Goal: Check status: Check status

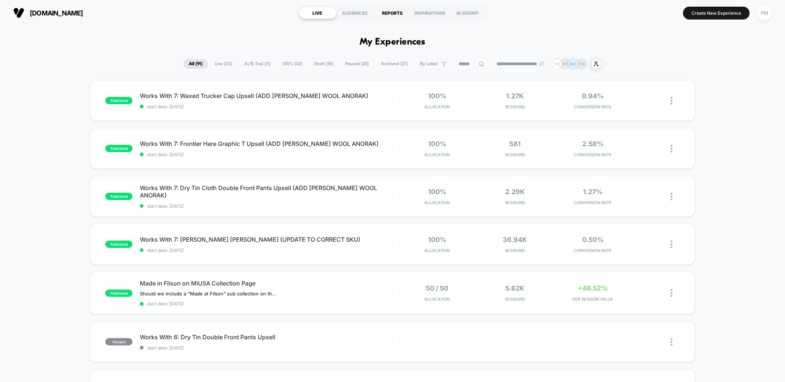
click at [395, 10] on div "REPORTS" at bounding box center [393, 13] width 38 height 12
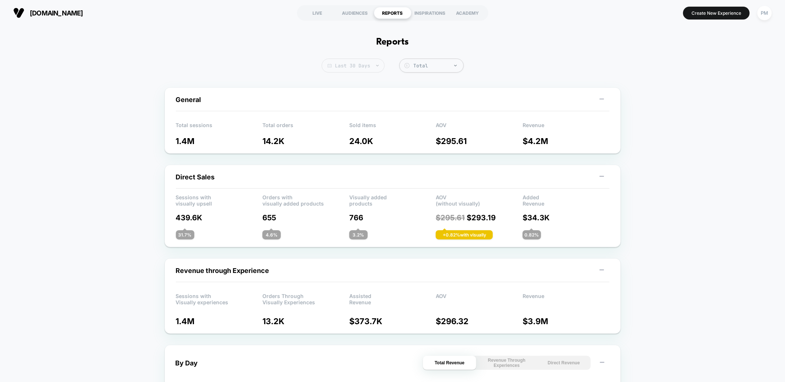
click at [362, 61] on span "Last 30 Days" at bounding box center [353, 66] width 63 height 14
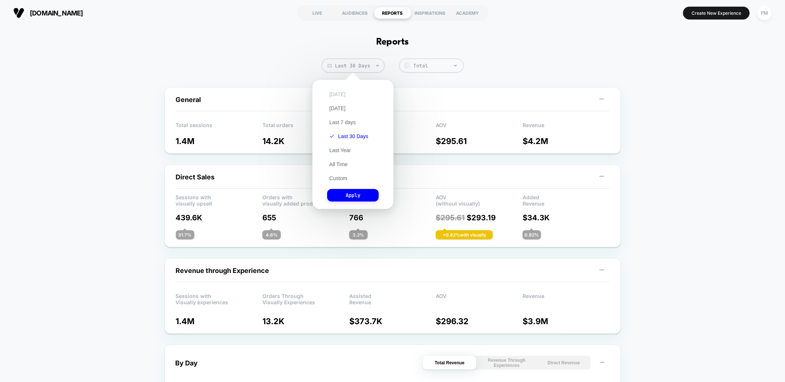
click at [334, 93] on button "Today" at bounding box center [337, 94] width 21 height 7
click at [339, 108] on button "Yesterday" at bounding box center [337, 108] width 21 height 7
click at [350, 192] on button "Apply" at bounding box center [353, 195] width 52 height 13
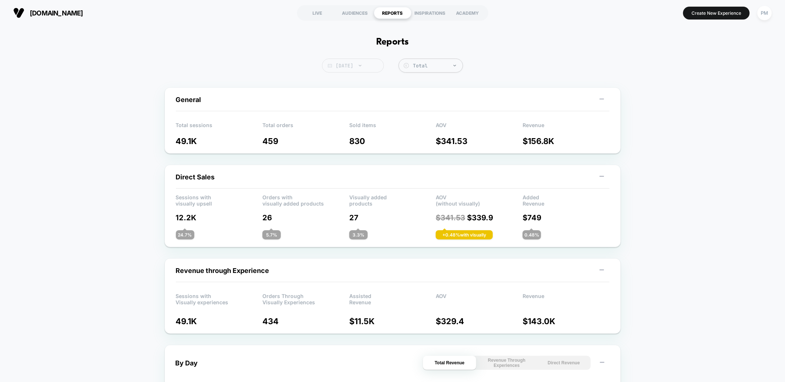
click at [347, 68] on span "Yesterday" at bounding box center [353, 66] width 62 height 14
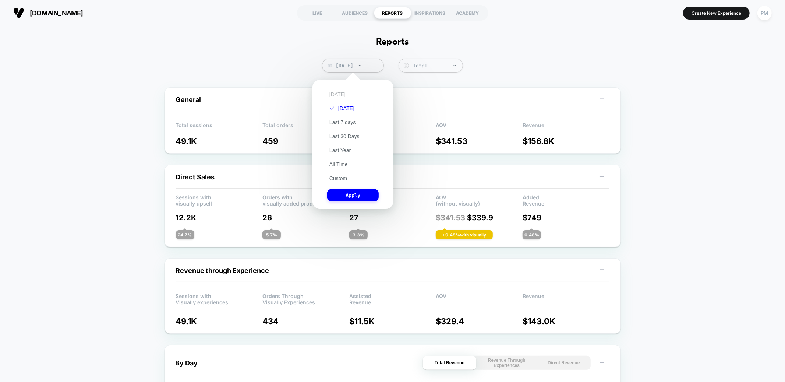
click at [342, 95] on button "Today" at bounding box center [337, 94] width 21 height 7
click at [354, 190] on button "Apply" at bounding box center [353, 195] width 52 height 13
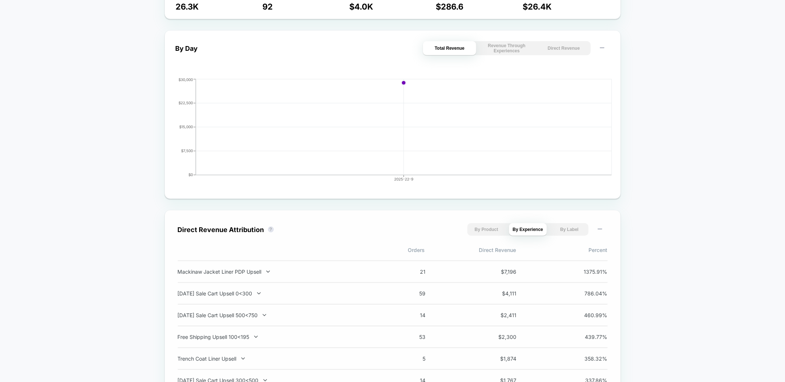
scroll to position [317, 0]
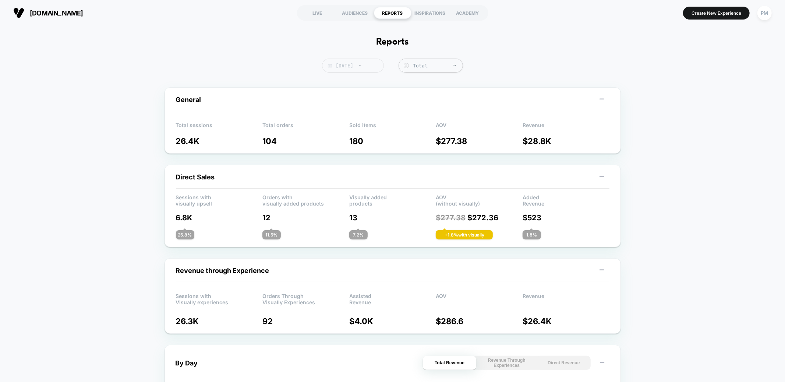
click at [338, 64] on span "[DATE]" at bounding box center [353, 66] width 62 height 14
select select "*"
select select "****"
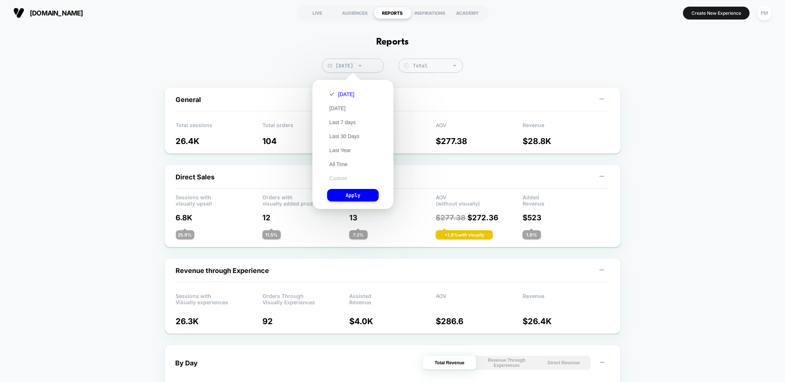
click at [339, 175] on button "Custom" at bounding box center [338, 178] width 22 height 7
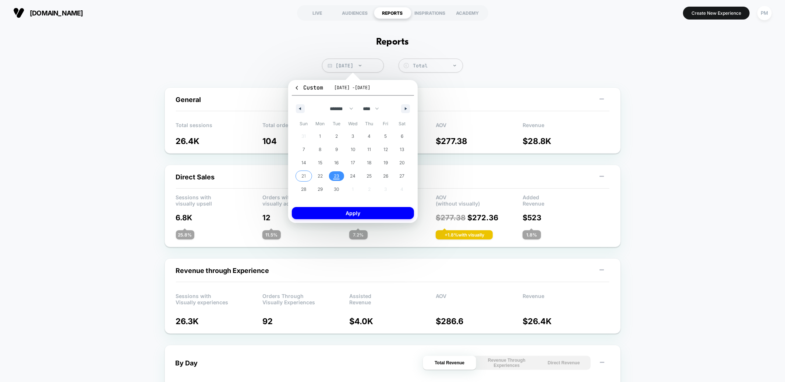
click at [304, 174] on span "21" at bounding box center [303, 175] width 4 height 13
click at [334, 175] on span "23" at bounding box center [337, 175] width 6 height 13
click at [335, 219] on div "Custom Sep 21, 2025 - Sep 23, 2025 ******* ******** ***** ***** *** **** **** *…" at bounding box center [353, 151] width 130 height 143
click at [335, 215] on button "Apply" at bounding box center [353, 213] width 122 height 12
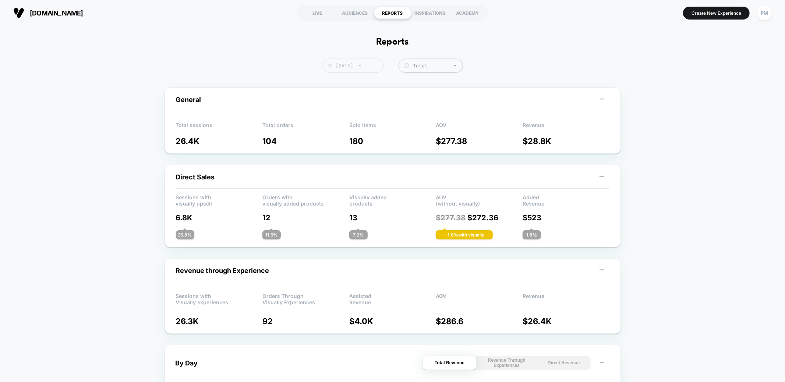
click at [345, 71] on span "Today" at bounding box center [353, 66] width 62 height 14
select select "*"
select select "****"
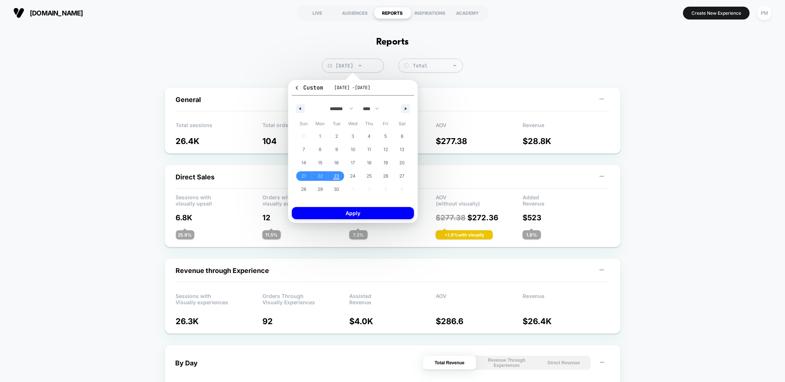
click at [339, 220] on div "Custom Sep 21, 2025 - Sep 23, 2025 ******* ******** ***** ***** *** **** **** *…" at bounding box center [353, 151] width 130 height 143
click at [339, 213] on button "Apply" at bounding box center [353, 213] width 122 height 12
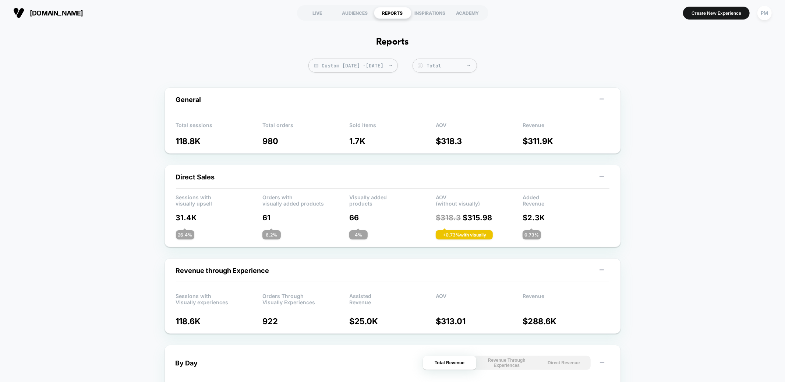
click at [247, 24] on div "filson.com LIVE AUDIENCES REPORTS INSPIRATIONS ACADEMY Create New Experience PM" at bounding box center [392, 13] width 785 height 26
click at [339, 65] on span "Custom Sep 21, 2025 - Sep 23, 2025" at bounding box center [352, 66] width 89 height 14
select select "*"
select select "****"
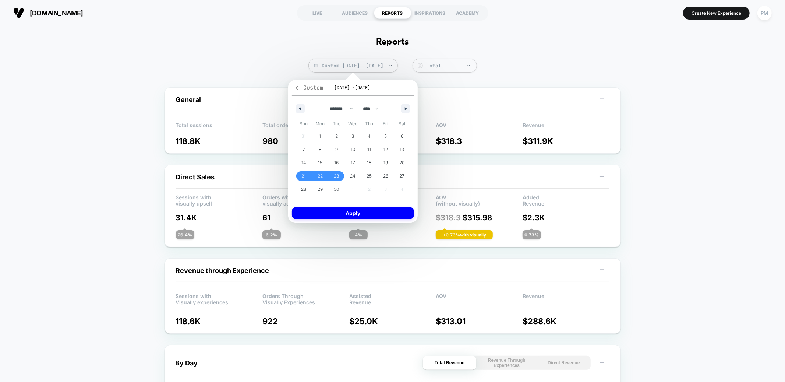
click at [294, 86] on icon "button" at bounding box center [297, 88] width 6 height 6
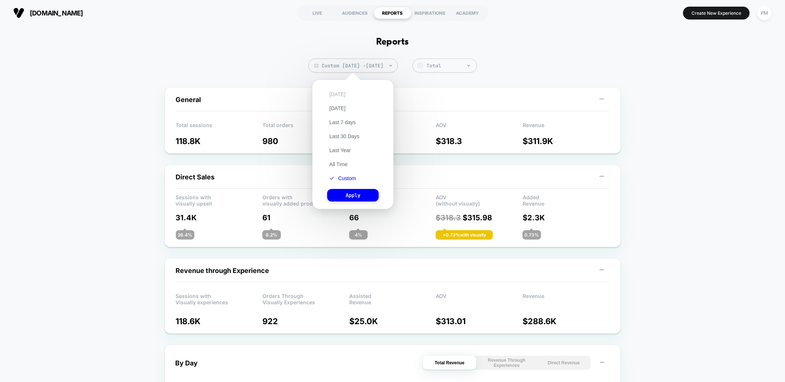
click at [336, 92] on button "Today" at bounding box center [337, 94] width 21 height 7
click at [355, 195] on button "Apply" at bounding box center [353, 195] width 52 height 13
click at [355, 195] on p "Visually added products" at bounding box center [392, 199] width 87 height 11
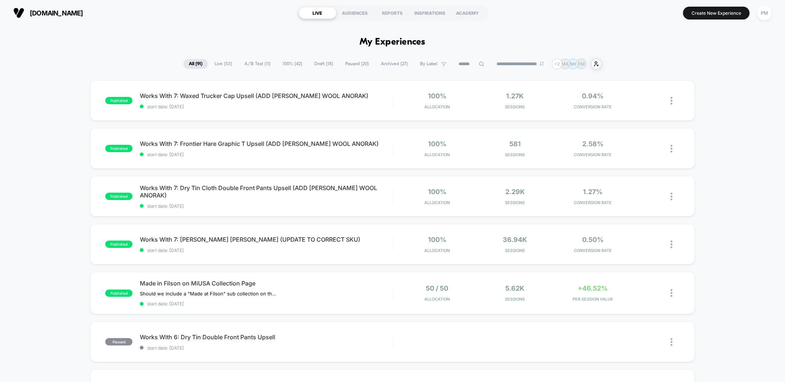
click at [398, 24] on div "filson.com LIVE AUDIENCES REPORTS INSPIRATIONS ACADEMY Create New Experience PM" at bounding box center [392, 13] width 785 height 26
click at [398, 11] on div "REPORTS" at bounding box center [393, 13] width 38 height 12
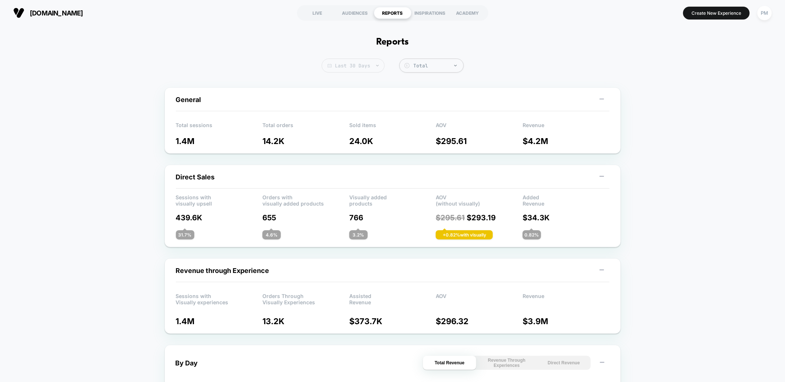
click at [367, 67] on span "Last 30 Days" at bounding box center [353, 66] width 63 height 14
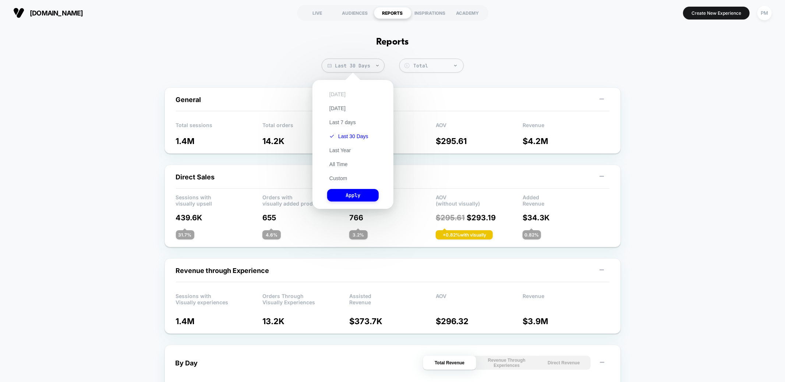
click at [339, 94] on button "Today" at bounding box center [337, 94] width 21 height 7
click at [357, 192] on button "Apply" at bounding box center [353, 195] width 52 height 13
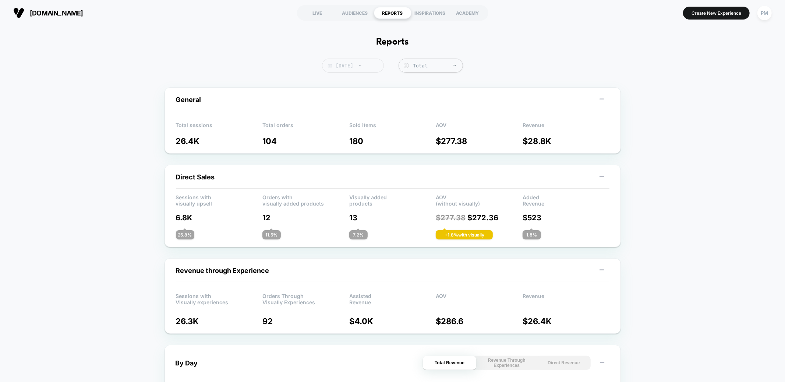
click at [353, 61] on span "Today" at bounding box center [353, 66] width 62 height 14
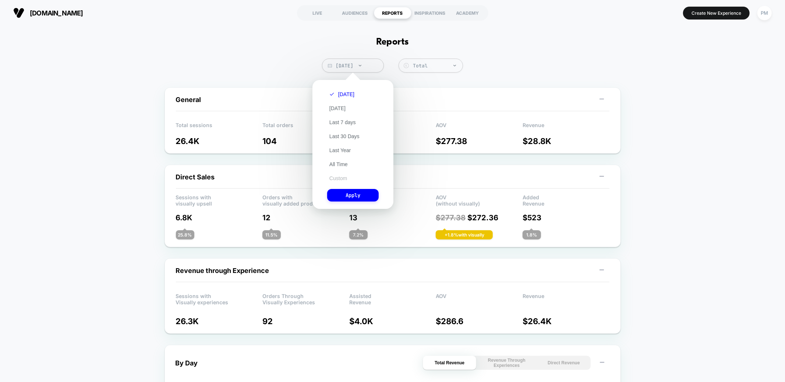
click at [336, 176] on button "Custom" at bounding box center [338, 178] width 22 height 7
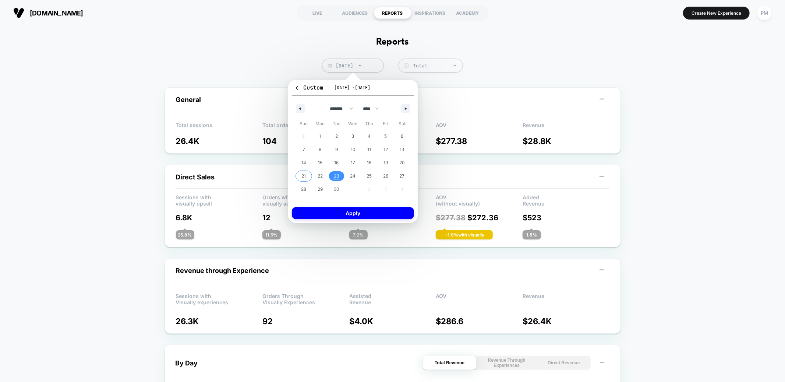
click at [309, 174] on span "21" at bounding box center [304, 176] width 17 height 10
click at [336, 176] on span "23" at bounding box center [337, 175] width 6 height 13
click at [347, 216] on button "Apply" at bounding box center [353, 213] width 122 height 12
